Goal: Information Seeking & Learning: Learn about a topic

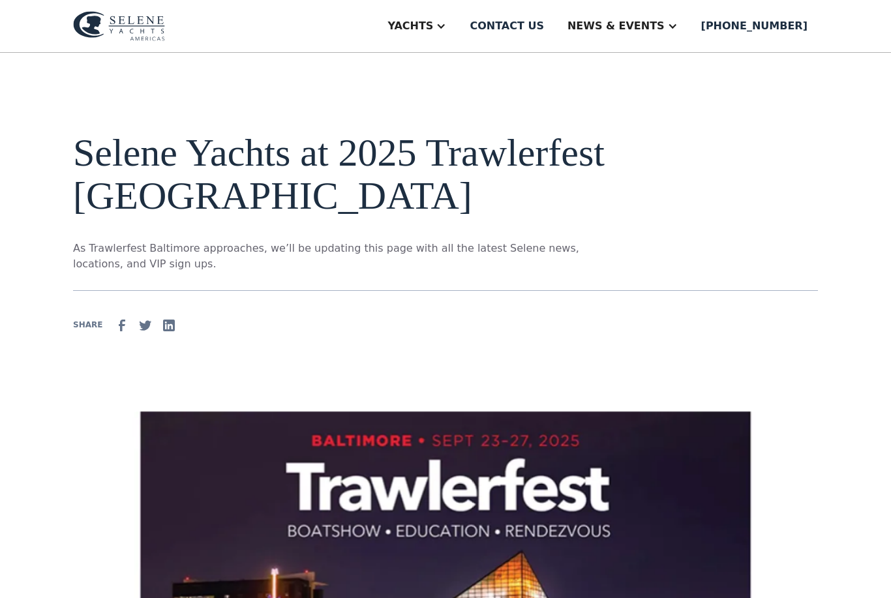
click at [459, 33] on aside "Yachts" at bounding box center [416, 26] width 85 height 52
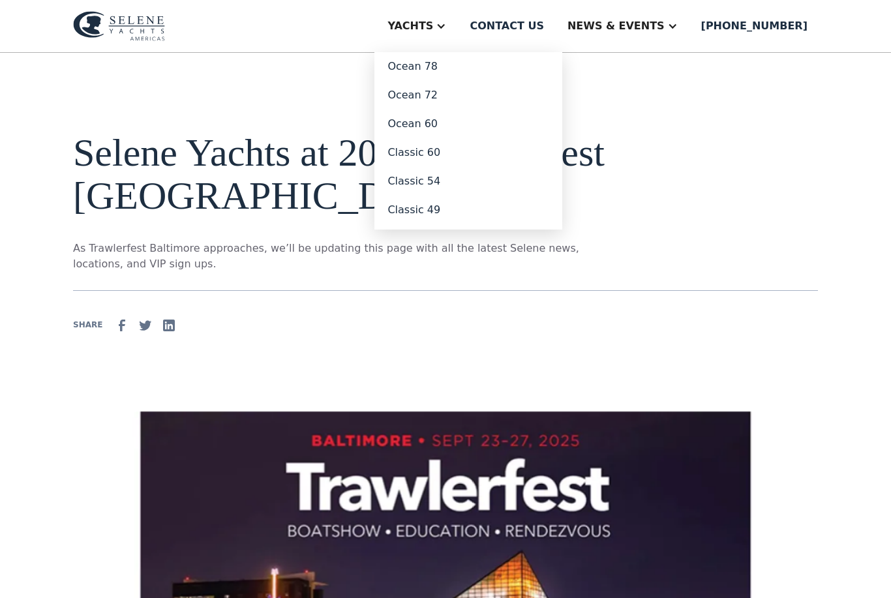
click at [466, 186] on link "Classic 54" at bounding box center [468, 181] width 188 height 29
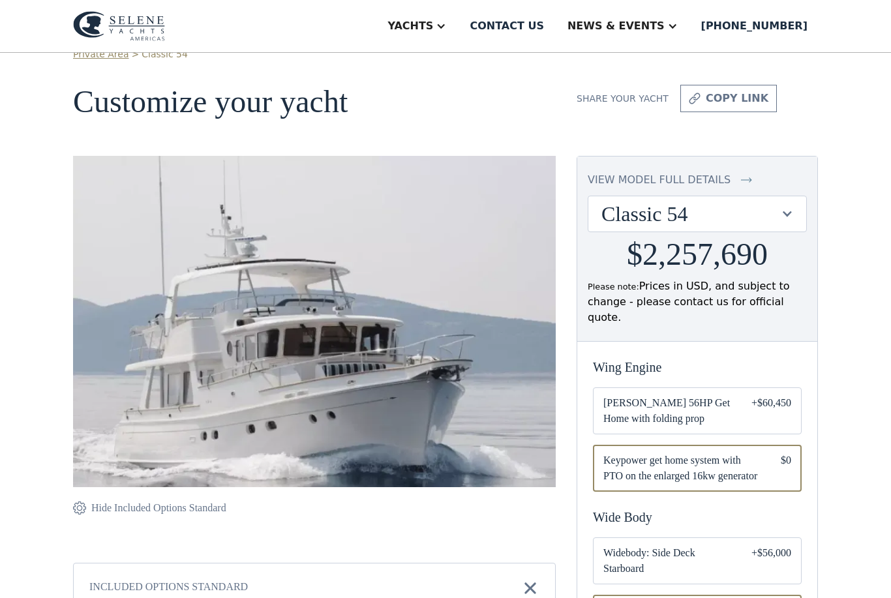
scroll to position [27, 0]
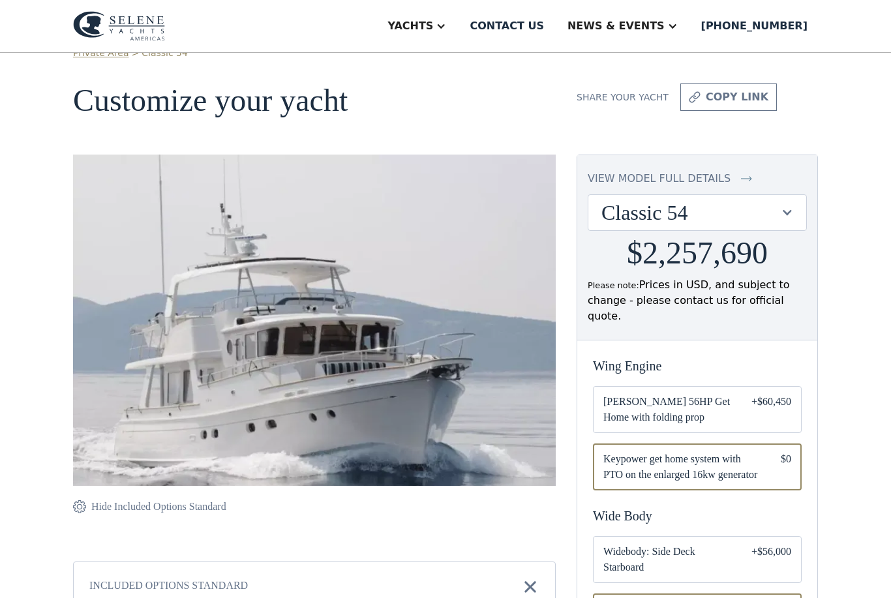
click at [704, 174] on div "view model full details" at bounding box center [659, 179] width 143 height 16
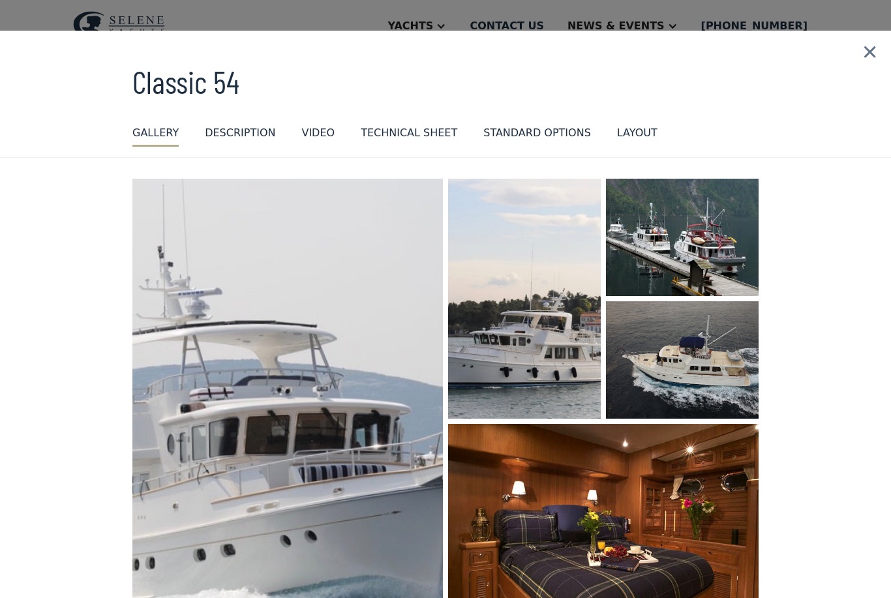
scroll to position [0, 0]
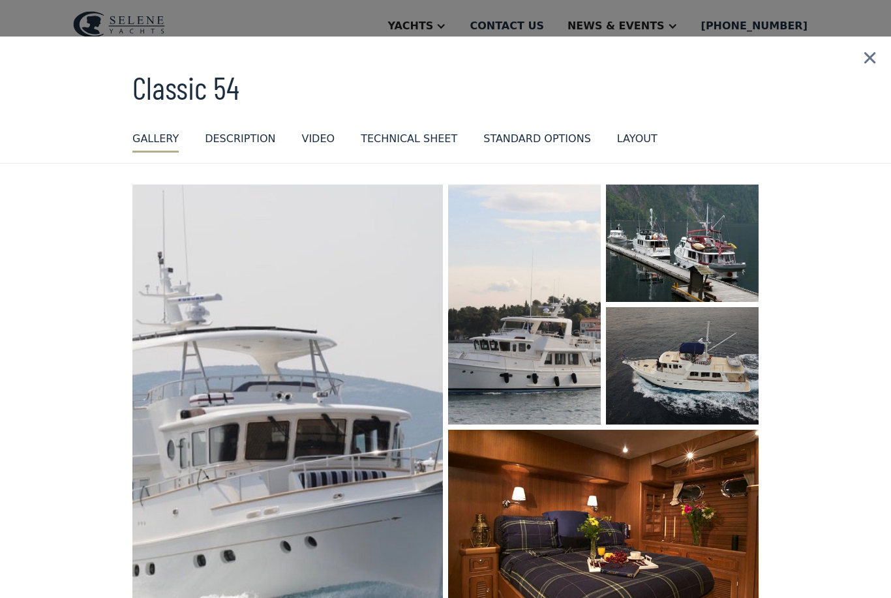
click at [876, 59] on img at bounding box center [869, 58] width 42 height 43
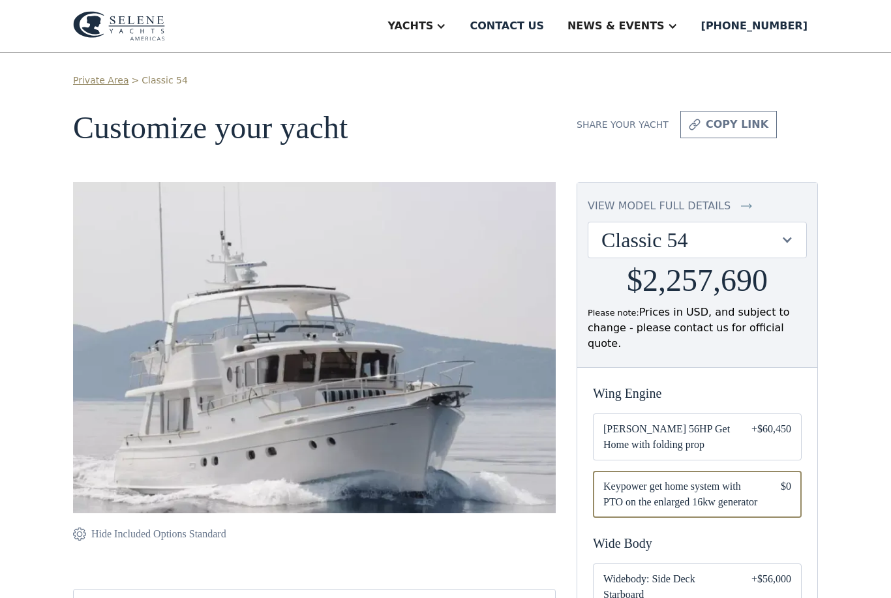
click at [446, 27] on div at bounding box center [441, 26] width 10 height 10
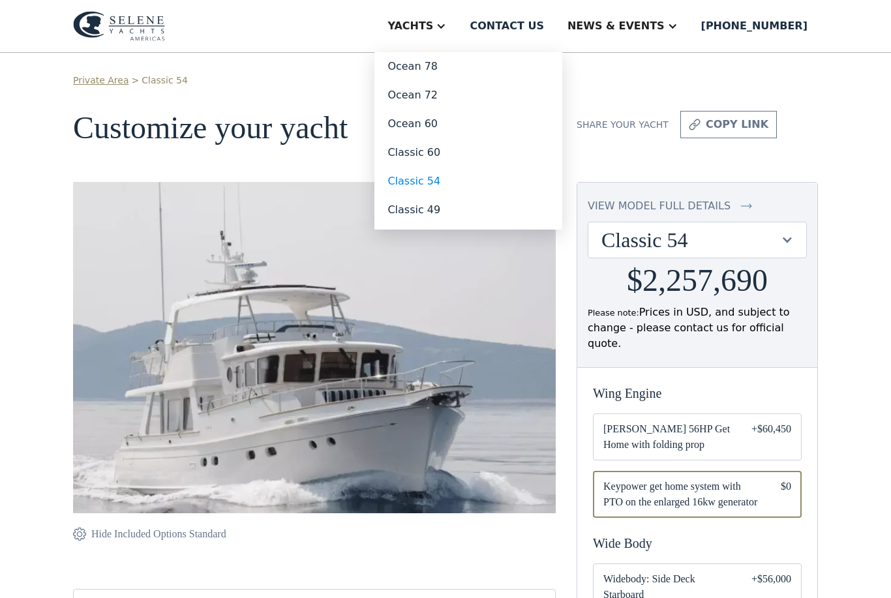
click at [475, 209] on link "Classic 49" at bounding box center [468, 210] width 188 height 29
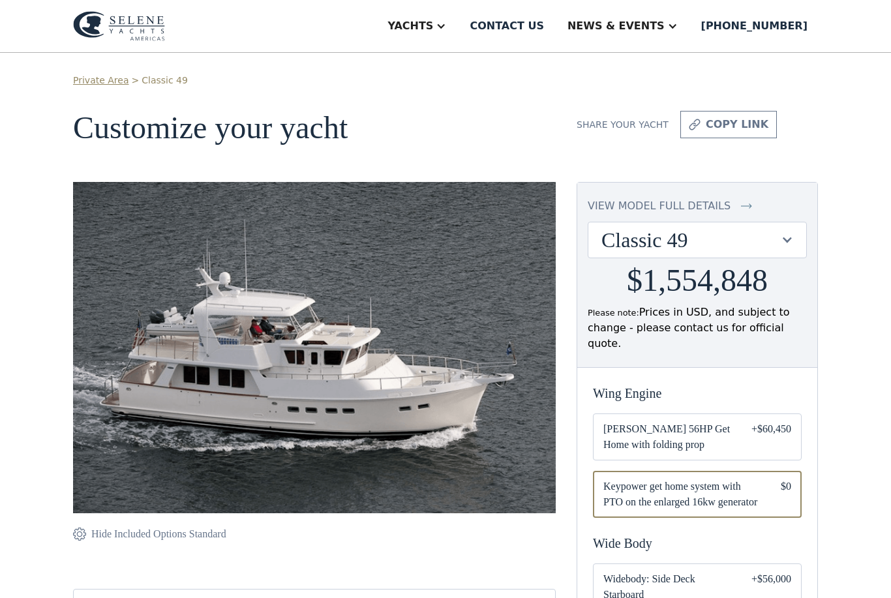
click at [713, 207] on div "view model full details" at bounding box center [659, 206] width 143 height 16
